Goal: Information Seeking & Learning: Learn about a topic

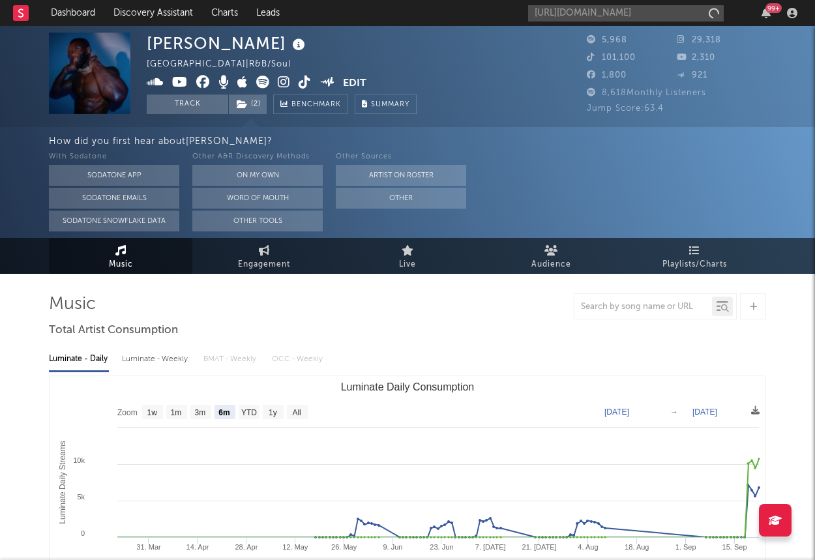
select select "6m"
select select "1w"
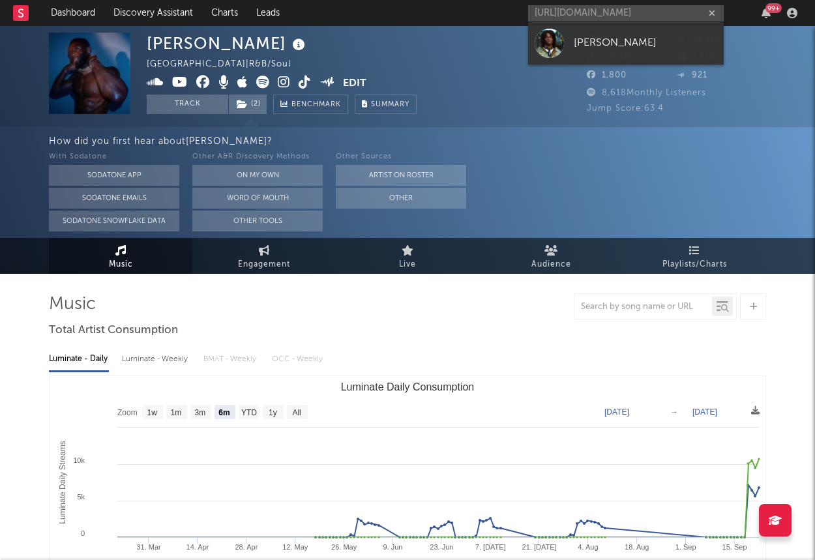
type input "[URL][DOMAIN_NAME]"
click at [616, 32] on link "[PERSON_NAME]" at bounding box center [626, 43] width 196 height 42
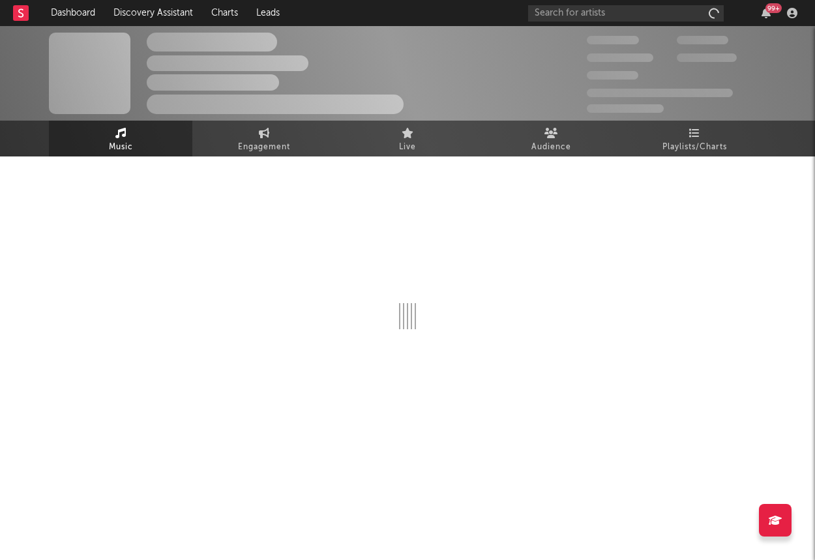
select select "1w"
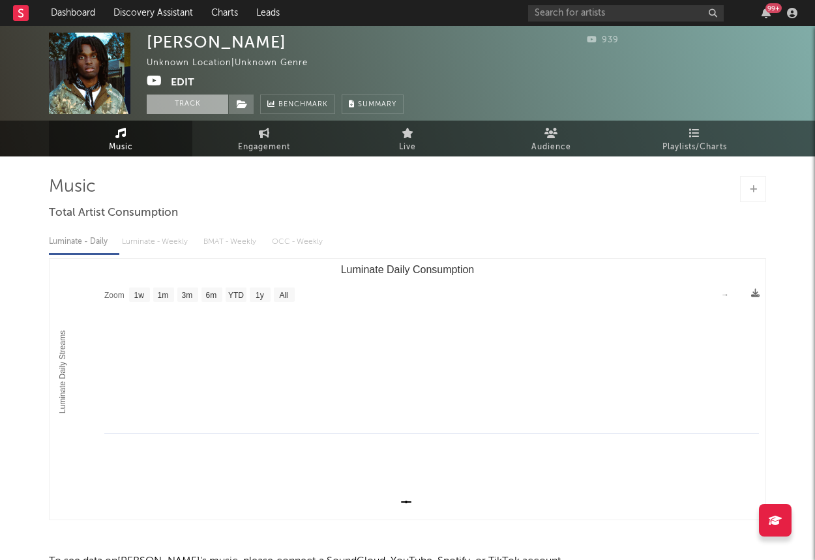
click at [199, 101] on button "Track" at bounding box center [188, 105] width 82 height 20
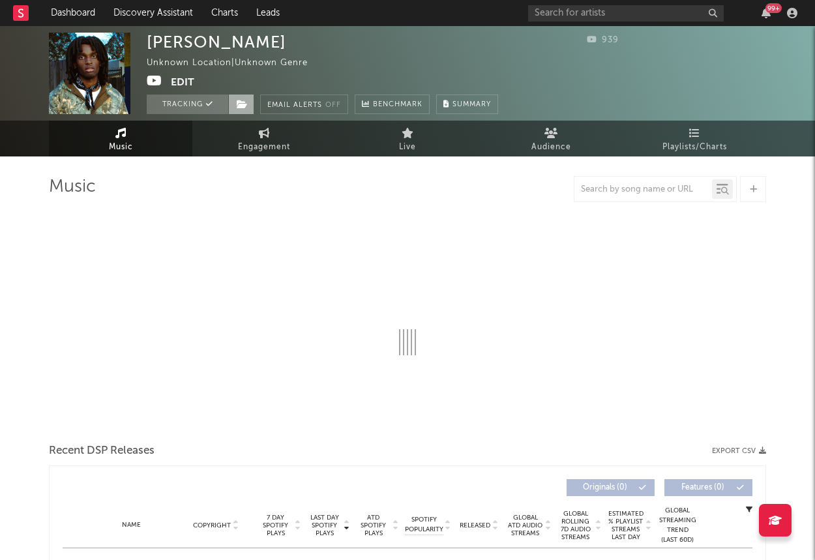
click at [243, 107] on icon at bounding box center [242, 104] width 11 height 9
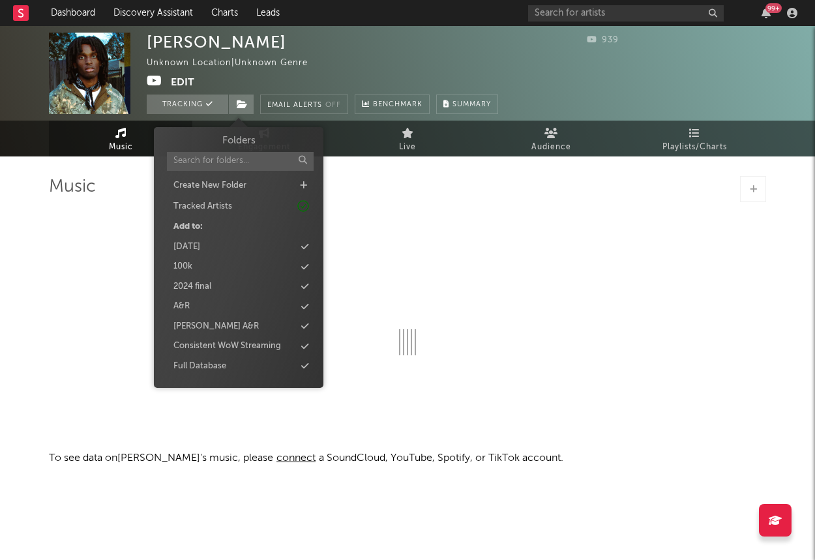
select select "1w"
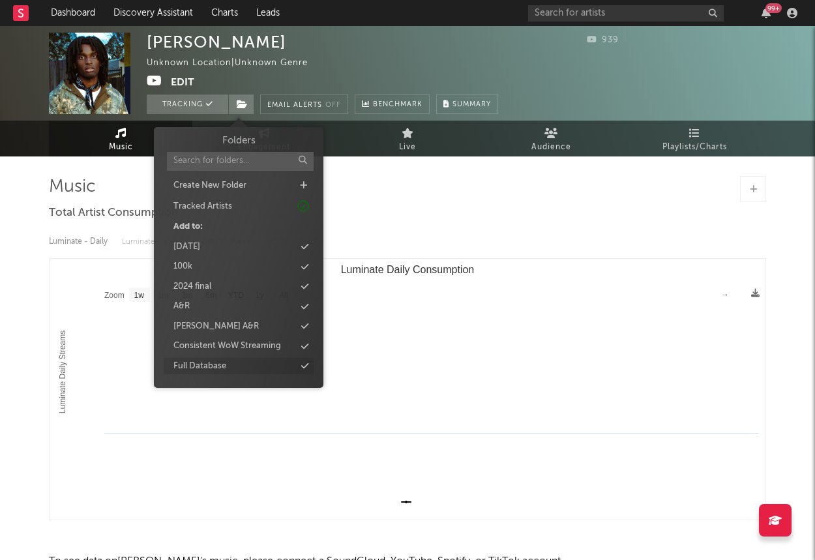
click at [224, 371] on div "Full Database" at bounding box center [199, 366] width 53 height 13
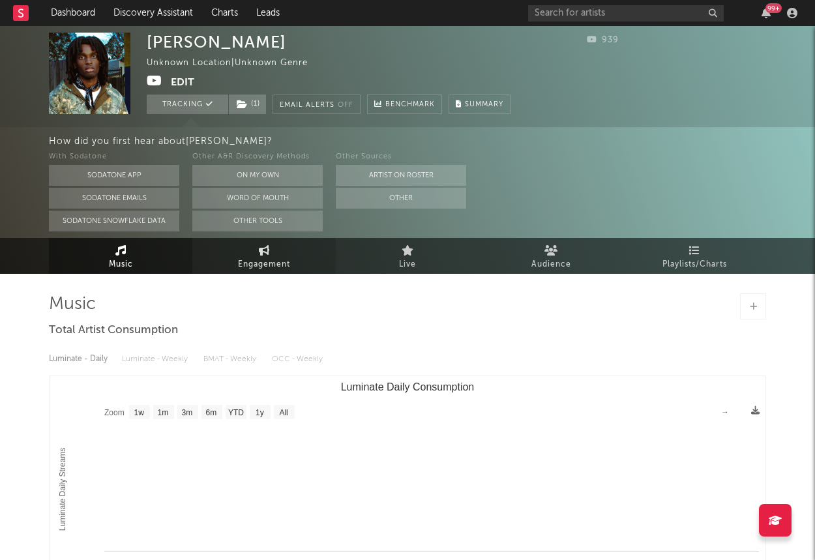
click at [282, 262] on span "Engagement" at bounding box center [264, 265] width 52 height 16
select select "1w"
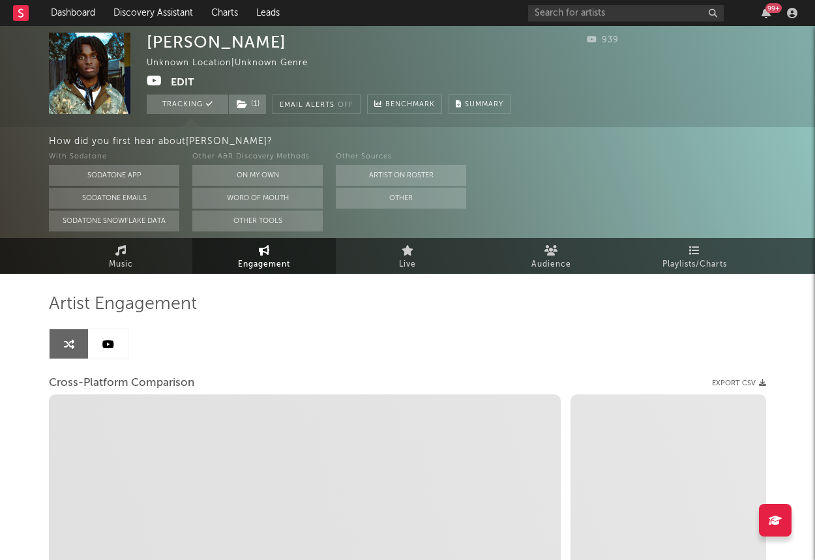
select select "1w"
